Goal: Navigation & Orientation: Find specific page/section

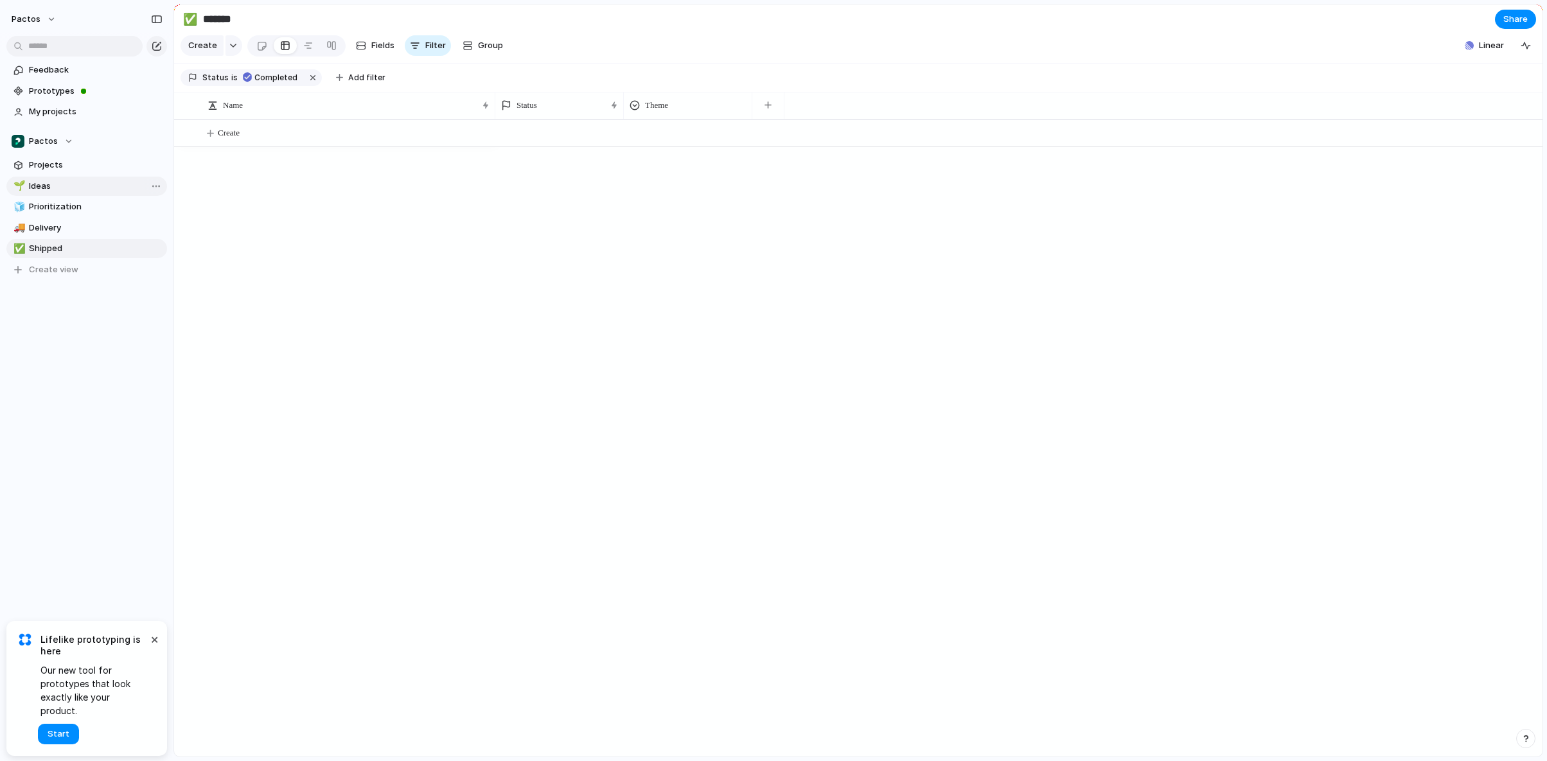
click at [40, 179] on link "🌱 Ideas" at bounding box center [86, 186] width 161 height 19
type input "*****"
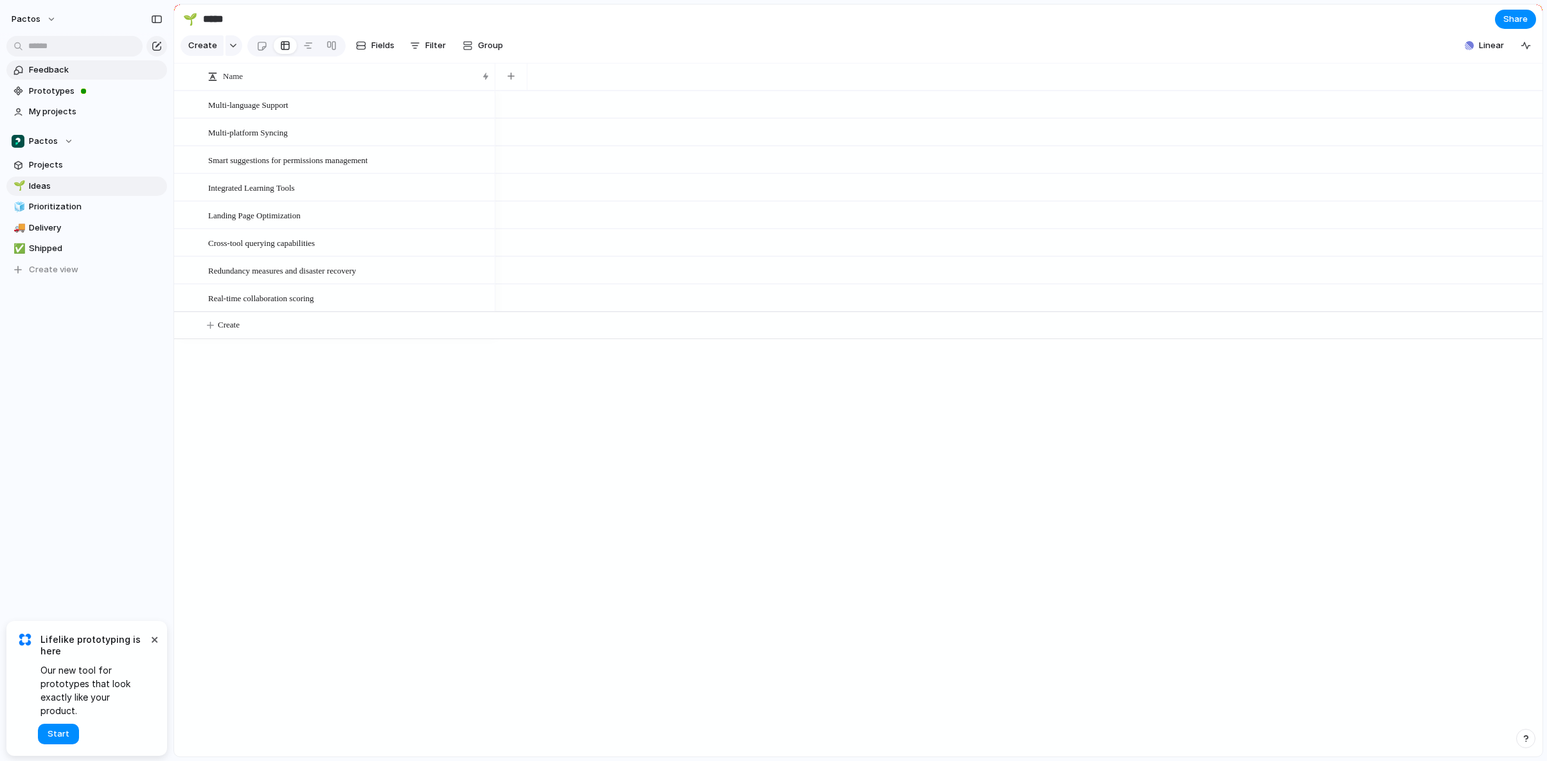
click at [53, 64] on span "Feedback" at bounding box center [96, 70] width 134 height 13
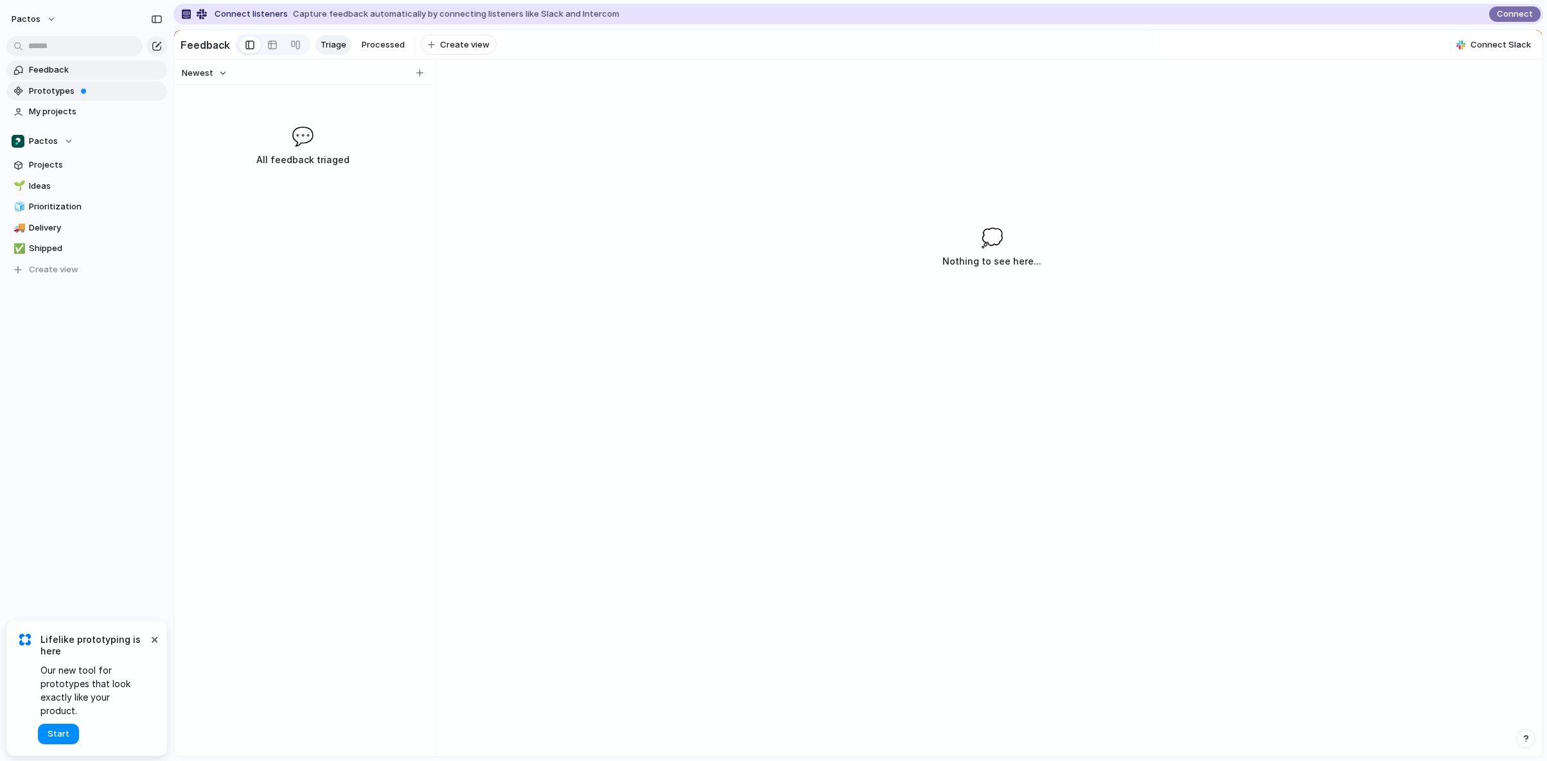
click at [55, 91] on span "Prototypes" at bounding box center [96, 91] width 134 height 13
click at [61, 110] on span "My projects" at bounding box center [96, 111] width 134 height 13
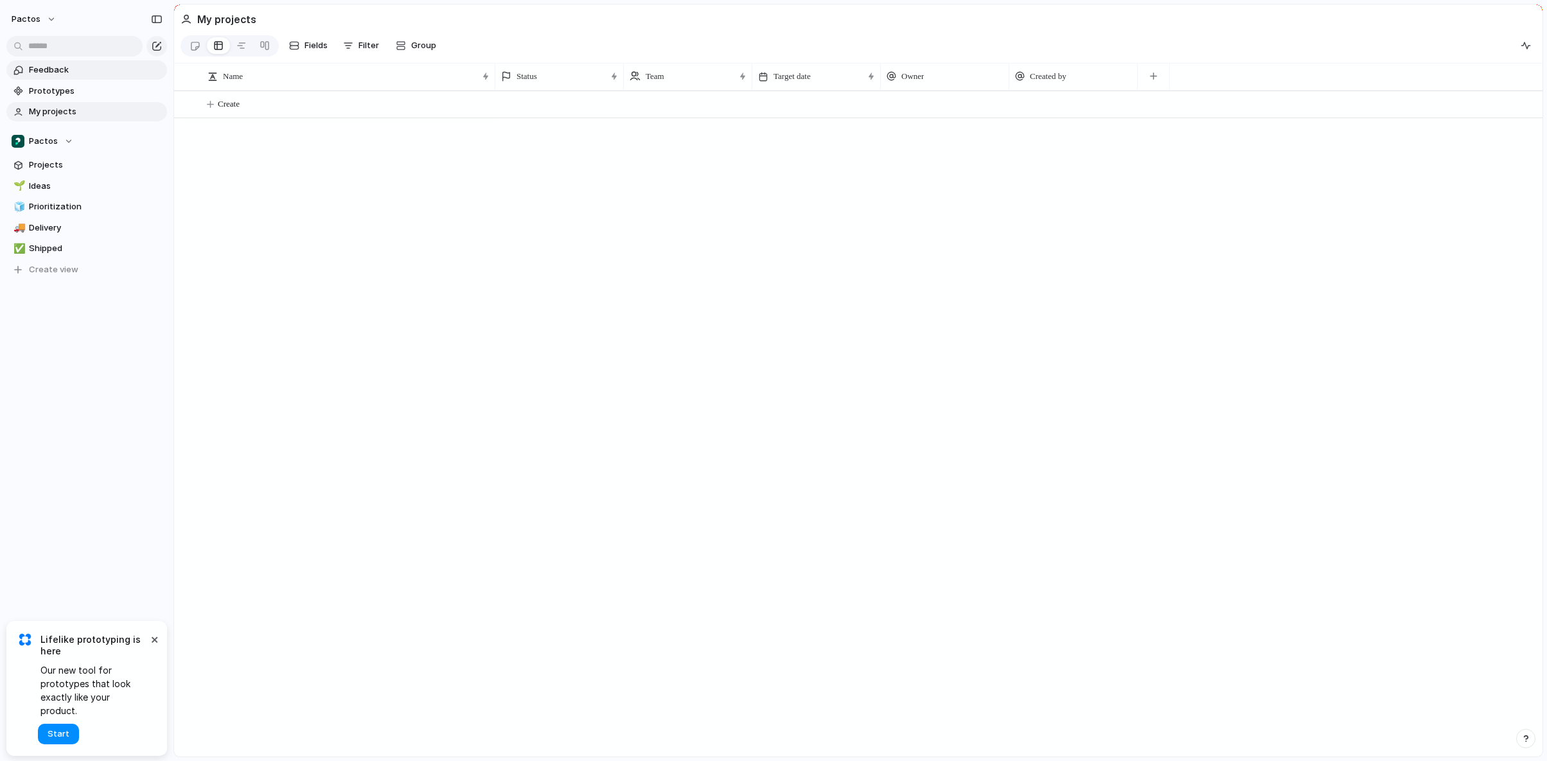
click at [60, 60] on section "Feedback Prototypes My projects" at bounding box center [86, 90] width 173 height 64
click at [60, 64] on span "Feedback" at bounding box center [96, 70] width 134 height 13
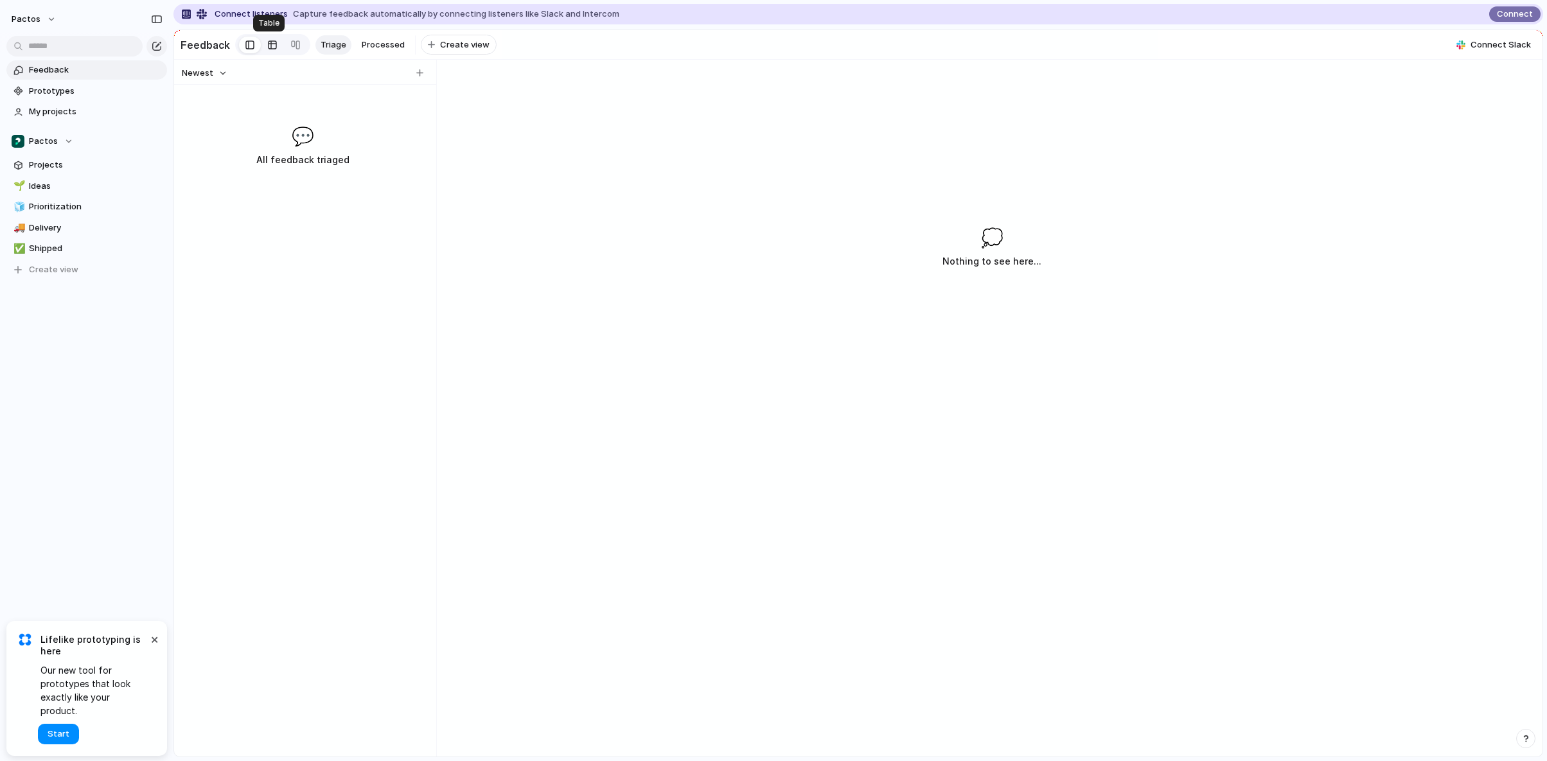
click at [261, 48] on link at bounding box center [272, 45] width 23 height 21
click at [290, 42] on div at bounding box center [295, 45] width 10 height 21
click at [267, 42] on div at bounding box center [272, 45] width 10 height 21
click at [252, 50] on link at bounding box center [250, 45] width 22 height 21
click at [426, 73] on div "Newest" at bounding box center [303, 73] width 252 height 17
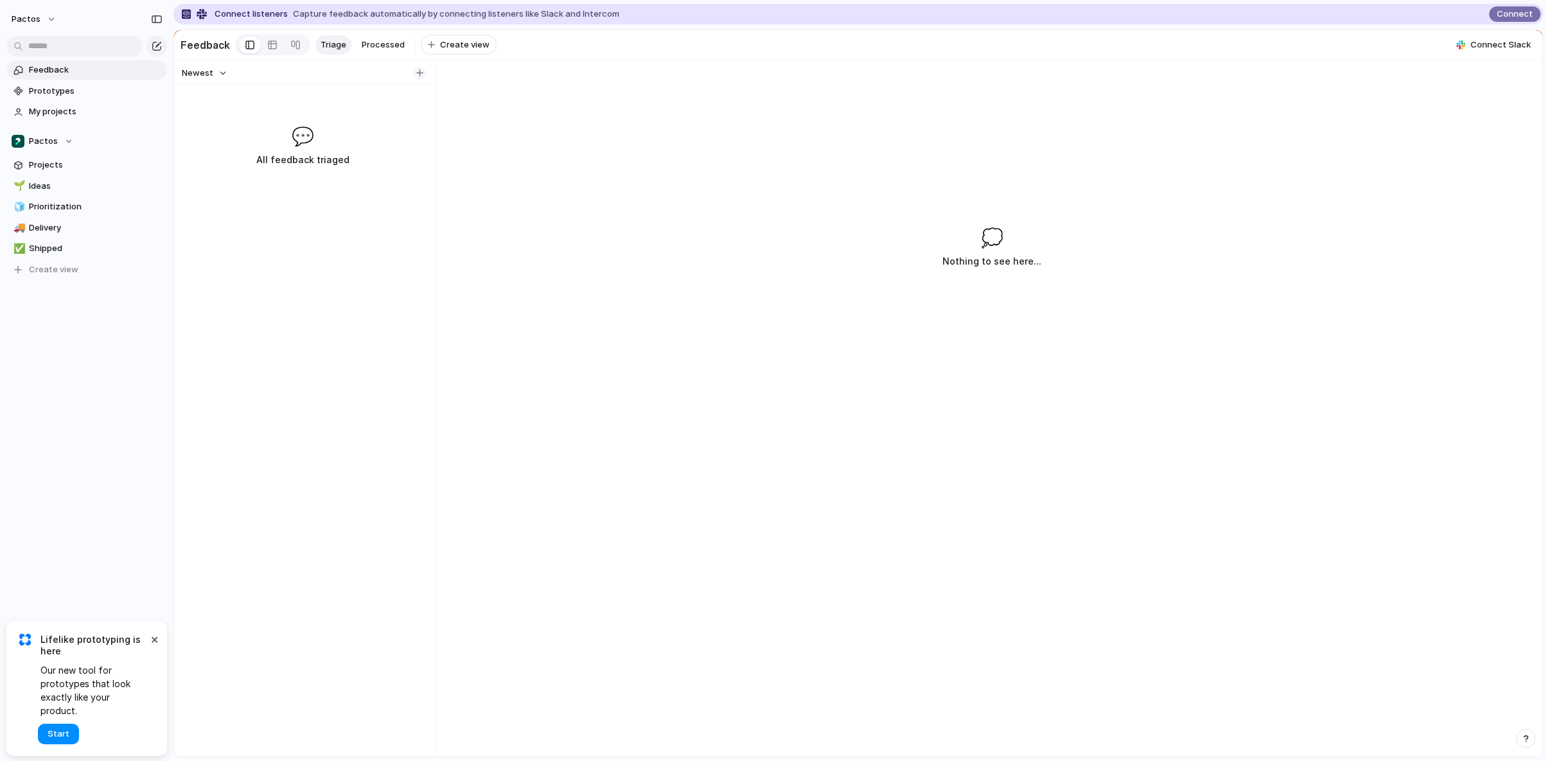
click at [422, 73] on div "button" at bounding box center [419, 72] width 7 height 7
click at [332, 109] on input "text" at bounding box center [295, 104] width 186 height 13
type input "****"
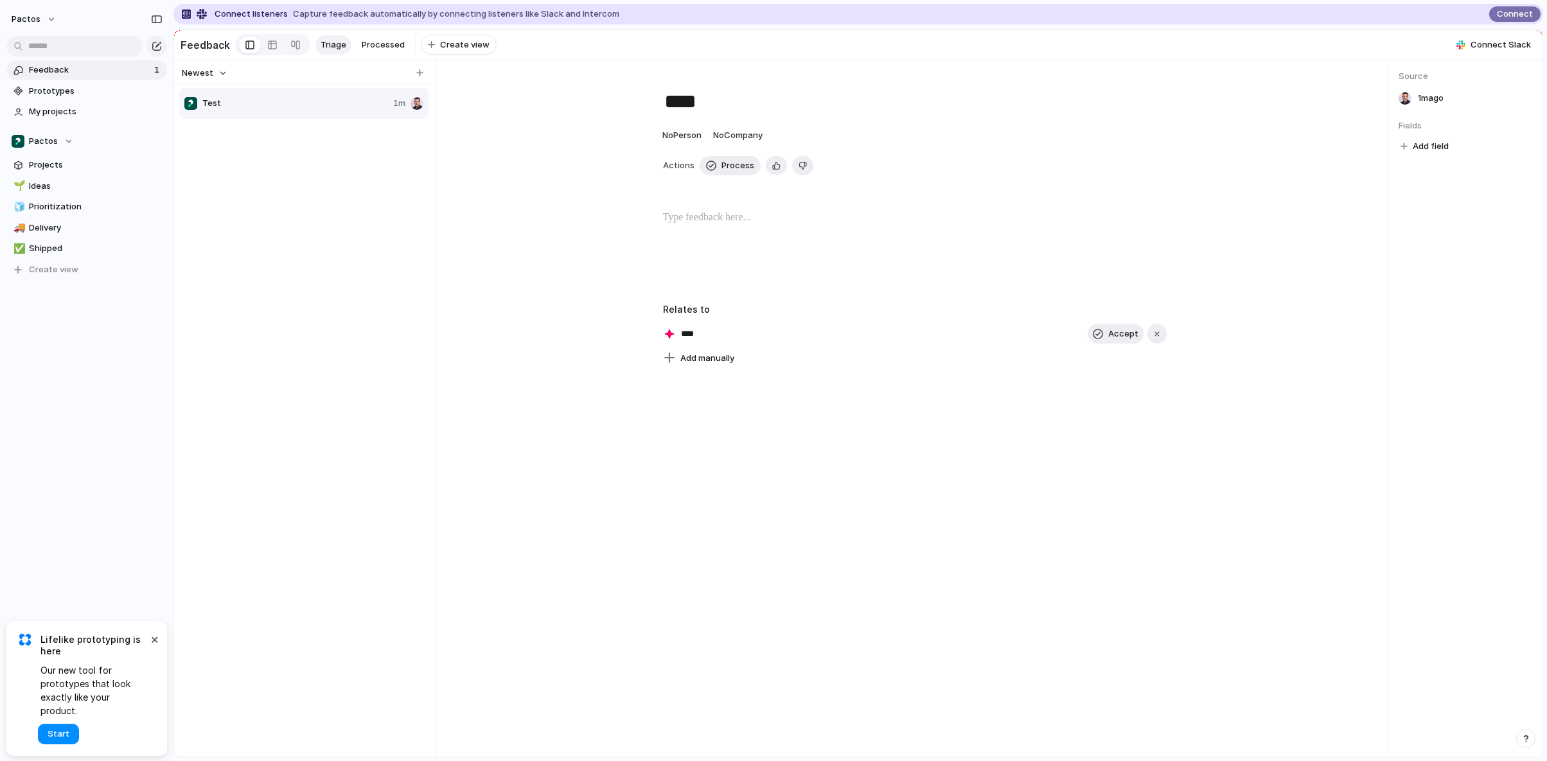
click at [297, 200] on div "Test 1m" at bounding box center [305, 420] width 252 height 667
click at [80, 94] on span "Prototypes" at bounding box center [96, 91] width 134 height 13
click at [53, 243] on span "Shipped" at bounding box center [96, 248] width 134 height 13
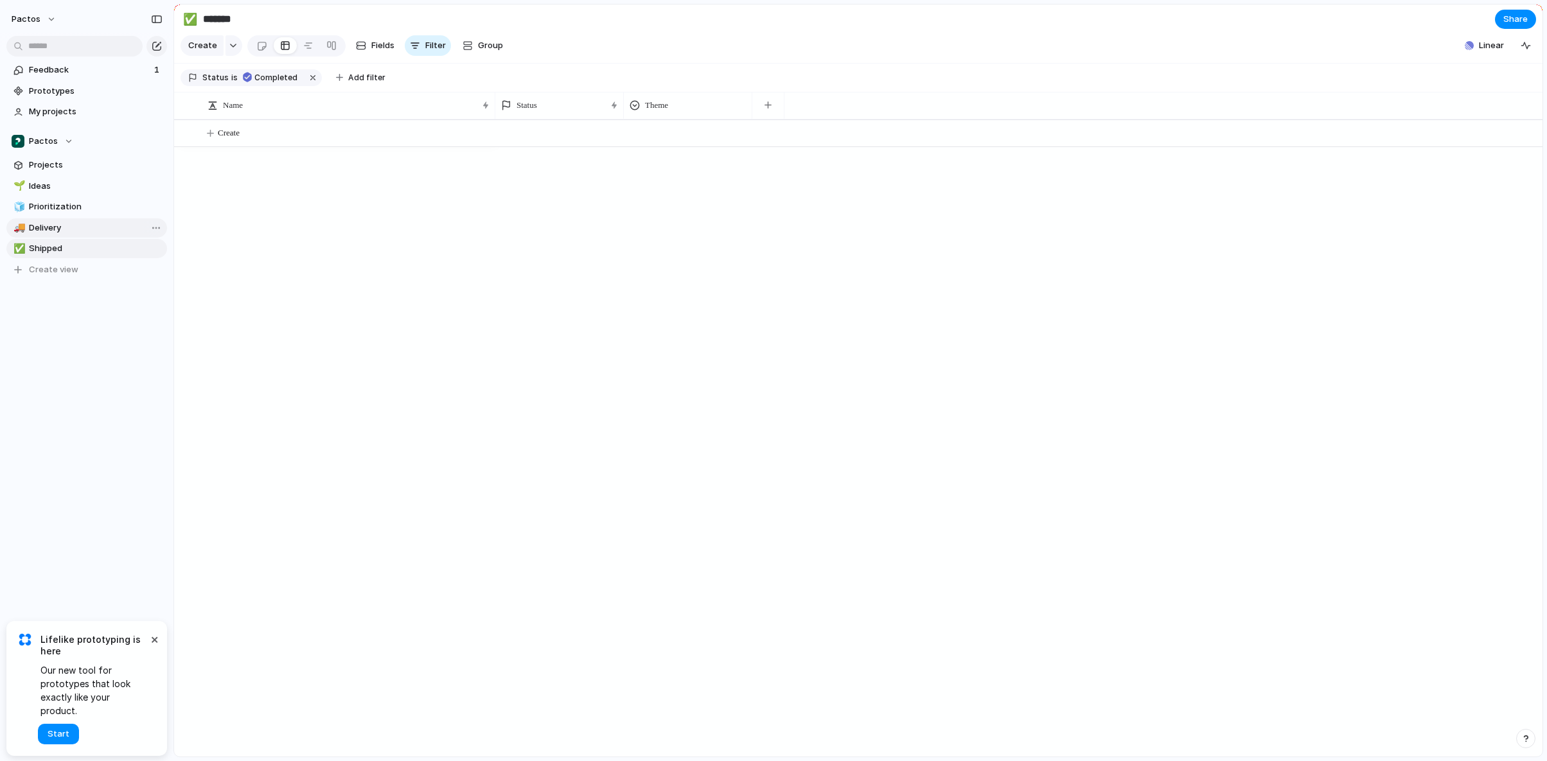
click at [56, 235] on link "🚚 Delivery" at bounding box center [86, 227] width 161 height 19
click at [46, 213] on link "🧊 Prioritization" at bounding box center [86, 206] width 161 height 19
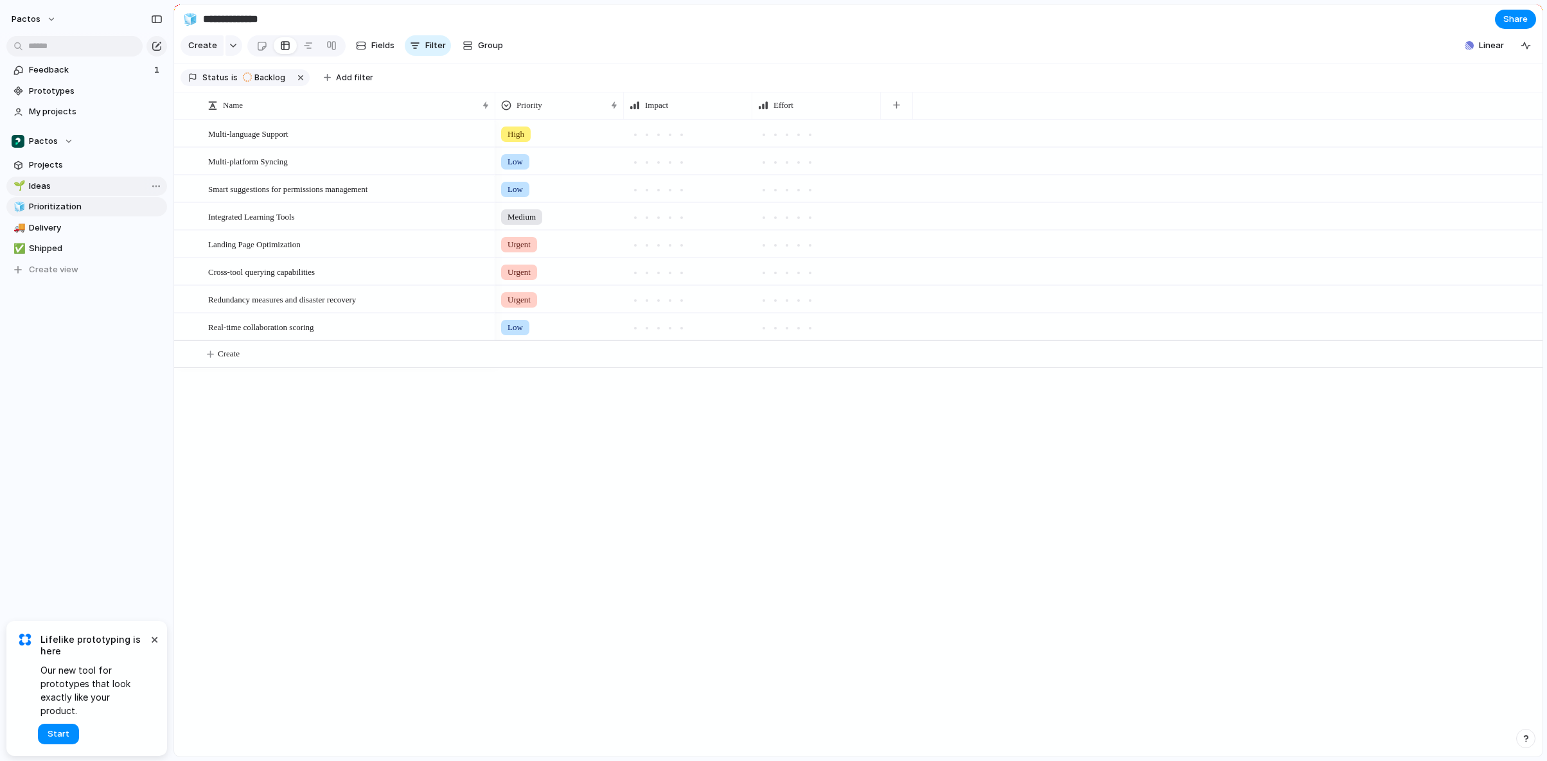
click at [44, 190] on span "Ideas" at bounding box center [96, 186] width 134 height 13
type input "*****"
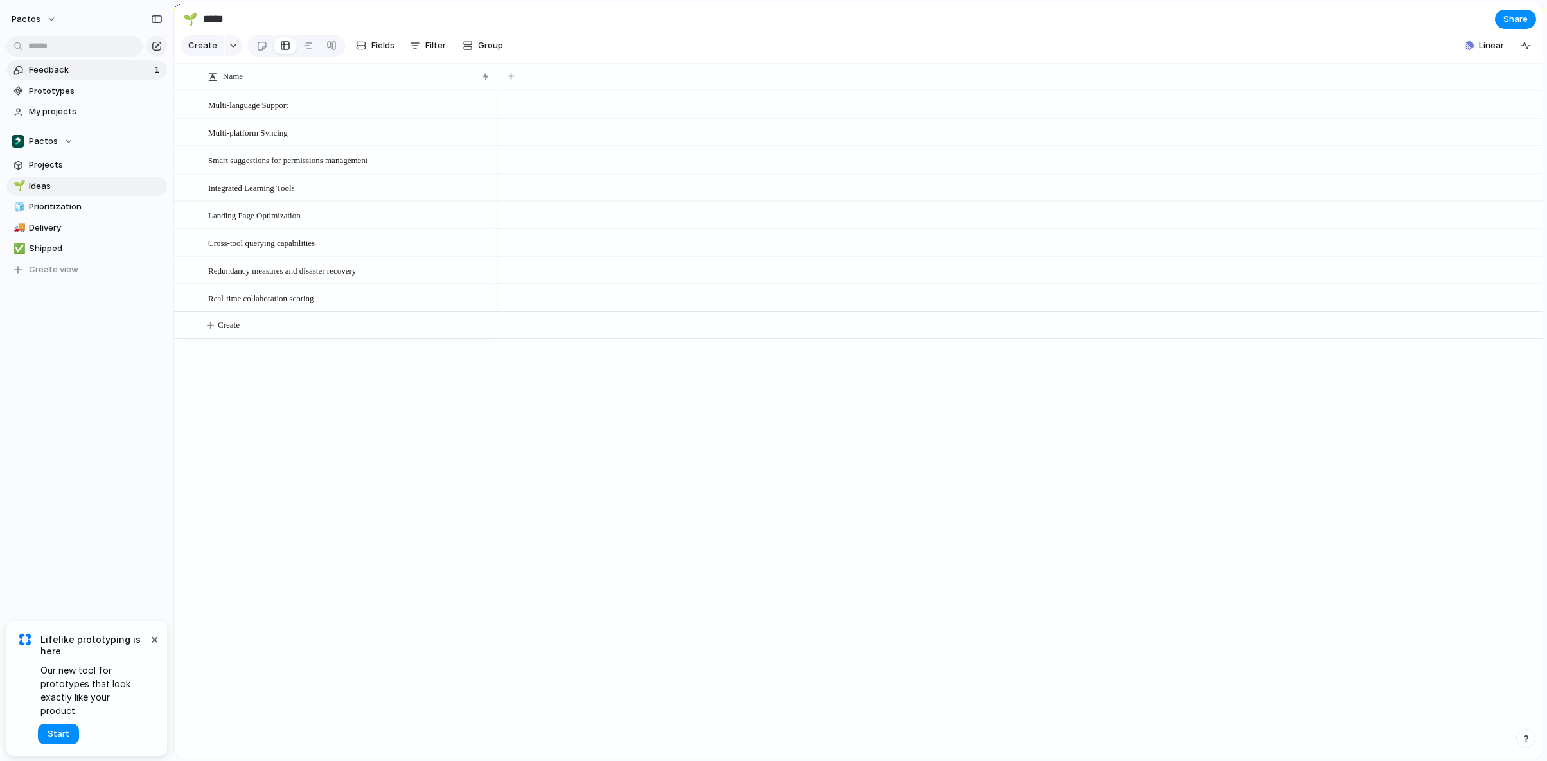
click at [58, 67] on span "Feedback" at bounding box center [89, 70] width 121 height 13
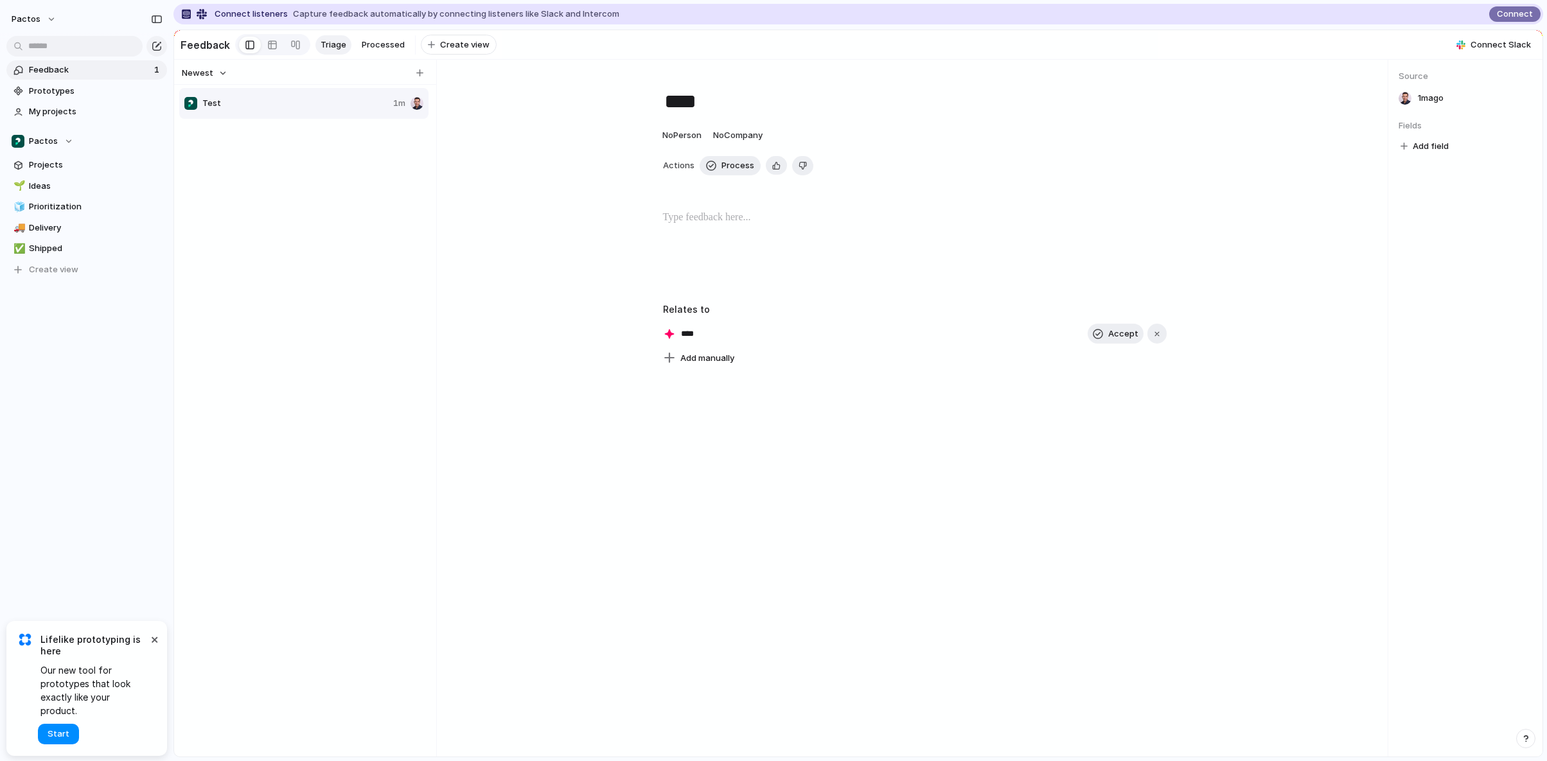
click at [569, 18] on span "Capture feedback automatically by connecting listeners like Slack and Intercom" at bounding box center [456, 14] width 326 height 13
